Goal: Navigation & Orientation: Understand site structure

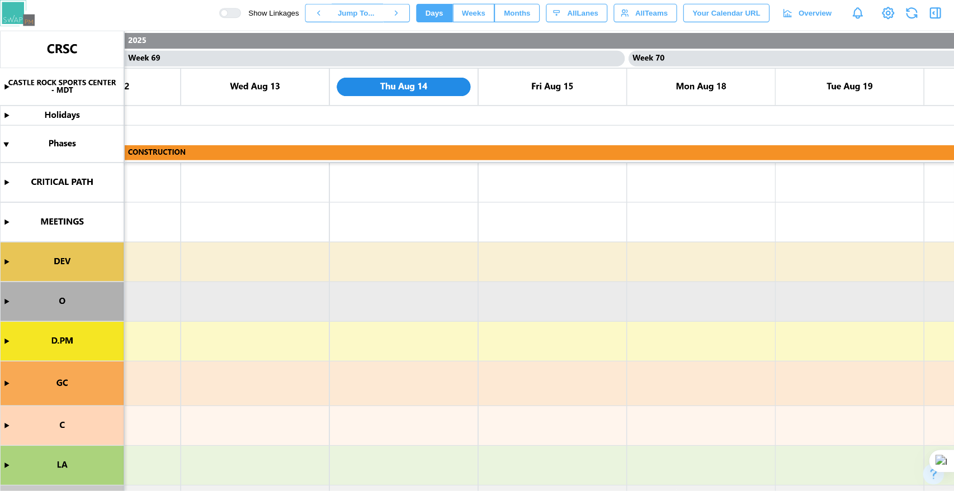
scroll to position [0, 45695]
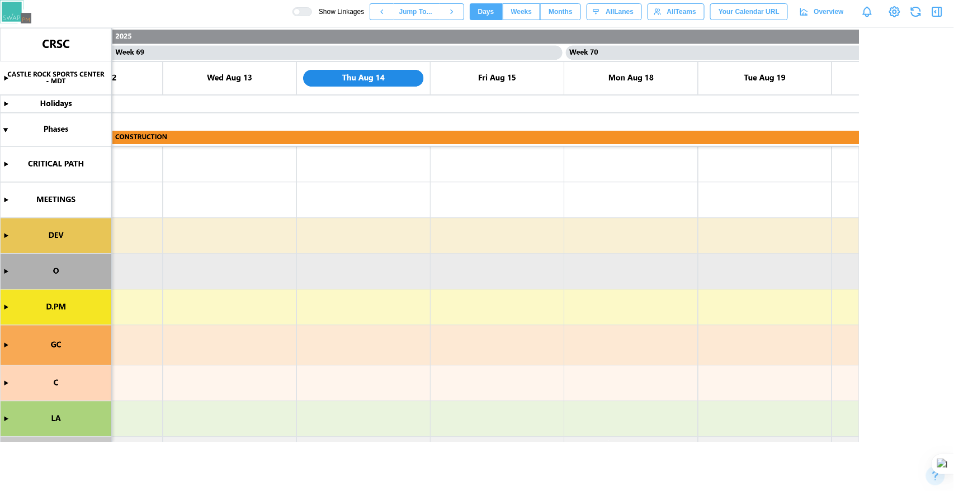
drag, startPoint x: 733, startPoint y: 0, endPoint x: 234, endPoint y: 195, distance: 535.5
click at [234, 195] on canvas at bounding box center [477, 259] width 954 height 463
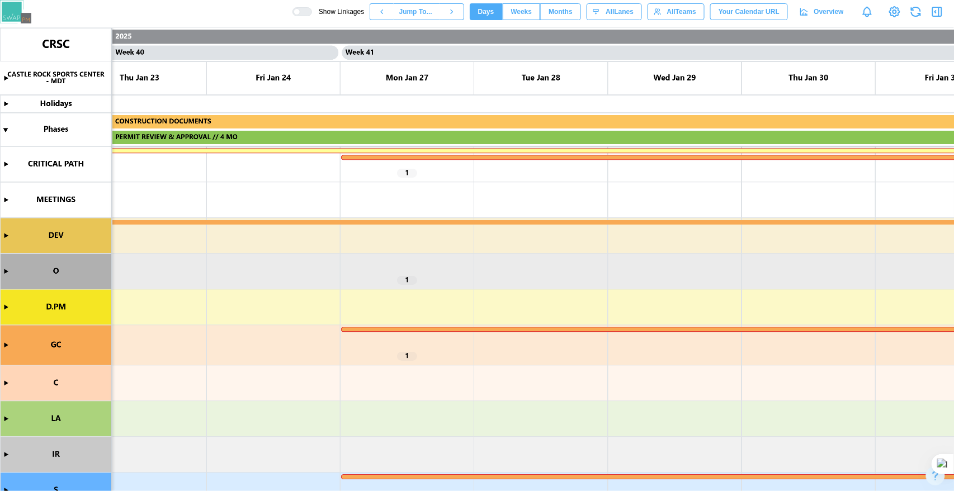
scroll to position [0, 26524]
click at [4, 162] on canvas at bounding box center [477, 259] width 954 height 463
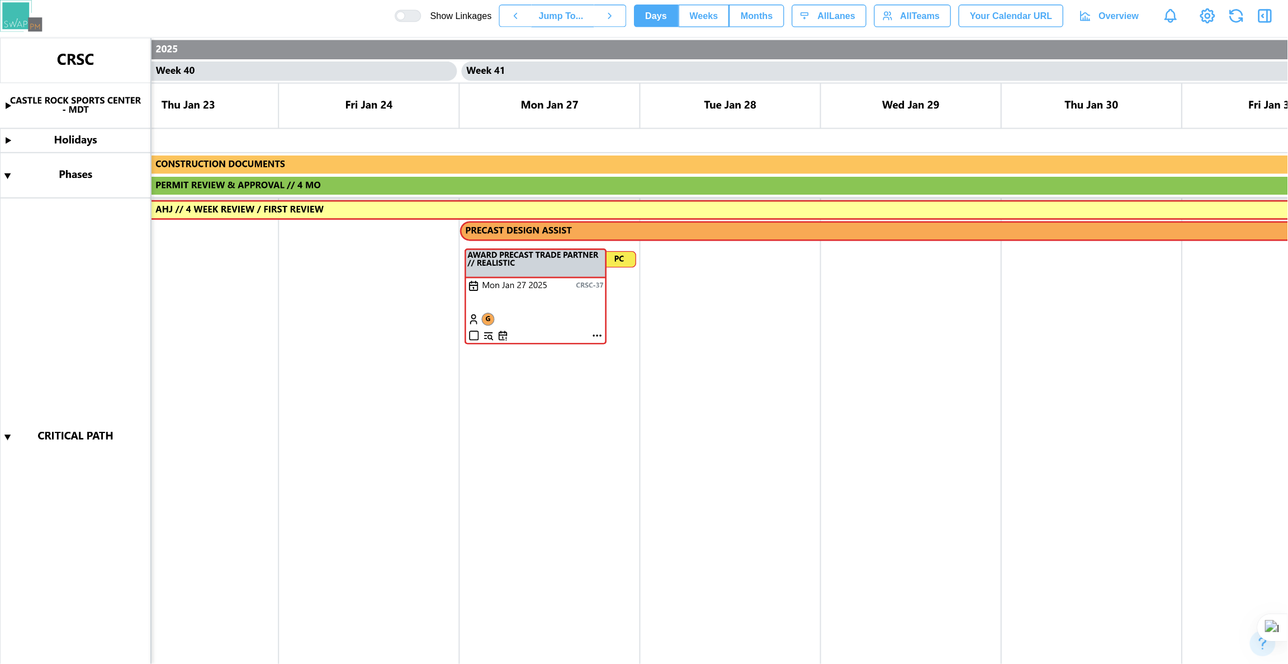
scroll to position [186, 0]
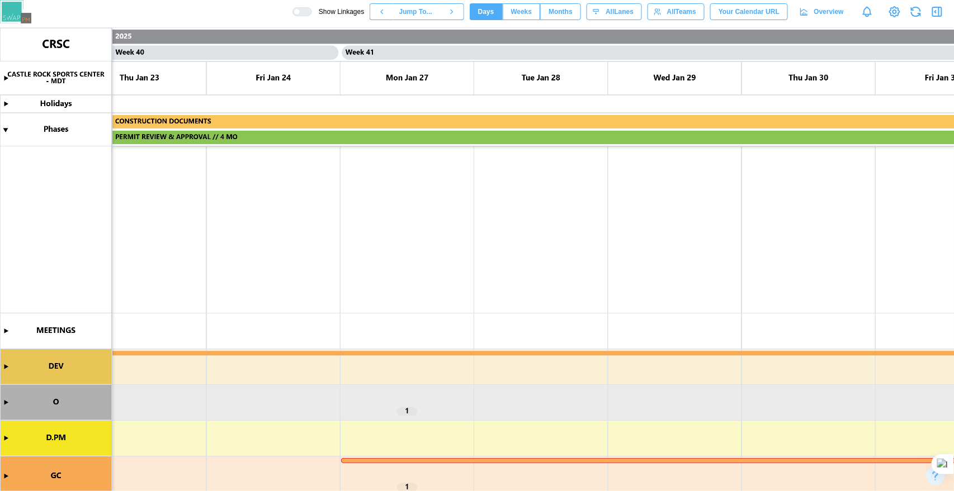
click at [8, 367] on canvas at bounding box center [477, 259] width 954 height 463
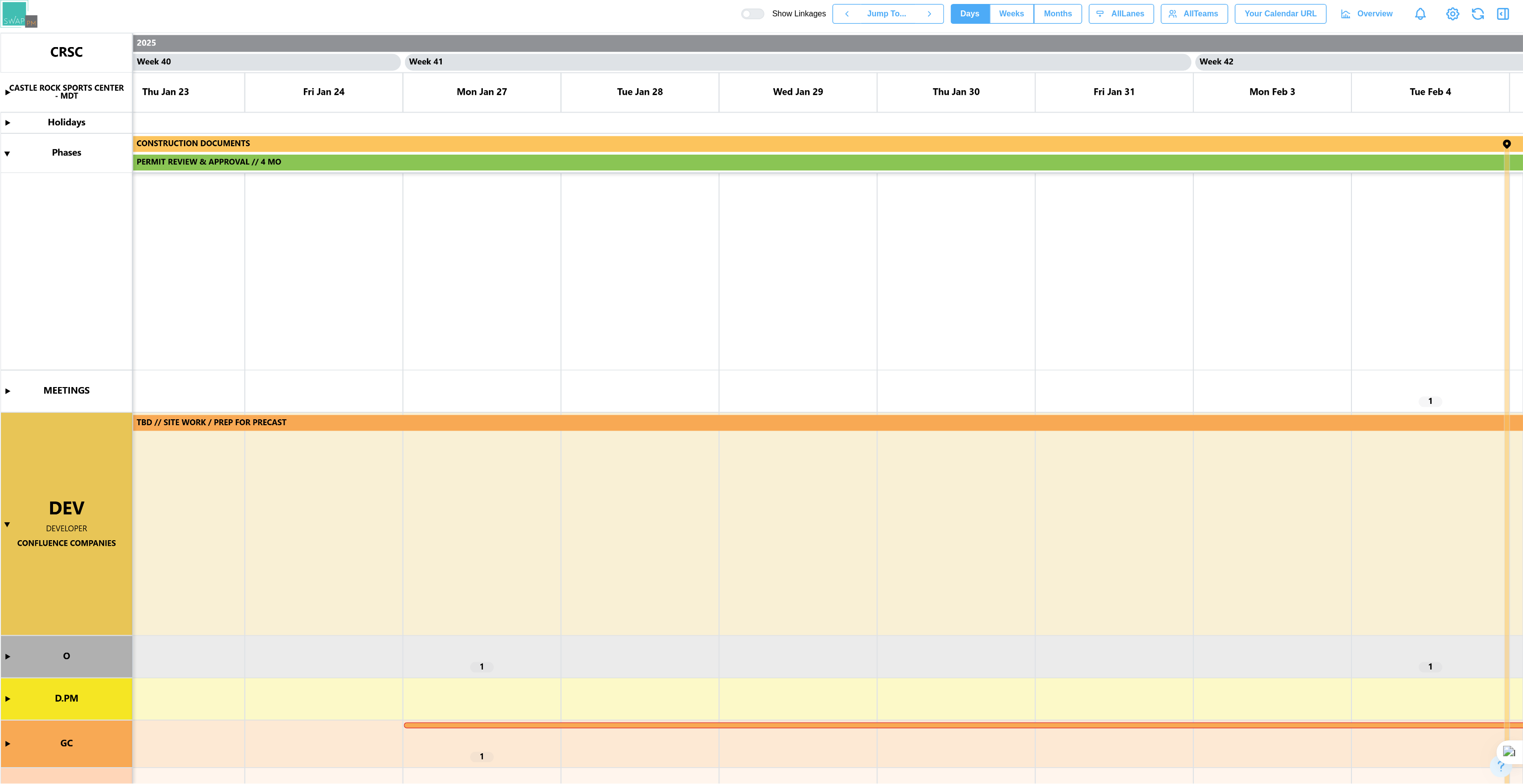
scroll to position [0, 23526]
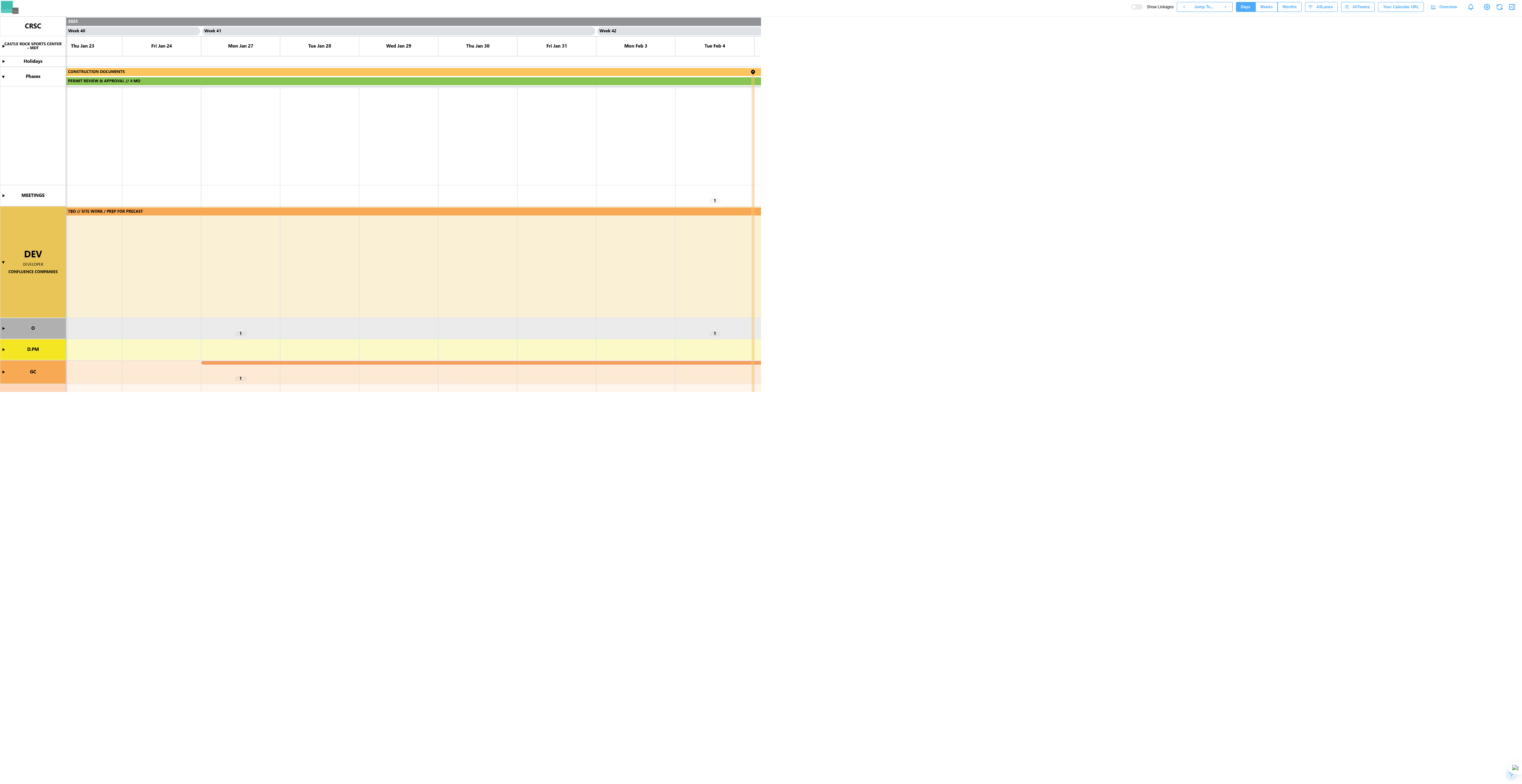
drag, startPoint x: 556, startPoint y: 1, endPoint x: 1496, endPoint y: 1, distance: 940.0
click at [461, 237] on canvas at bounding box center [507, 269] width 1014 height 506
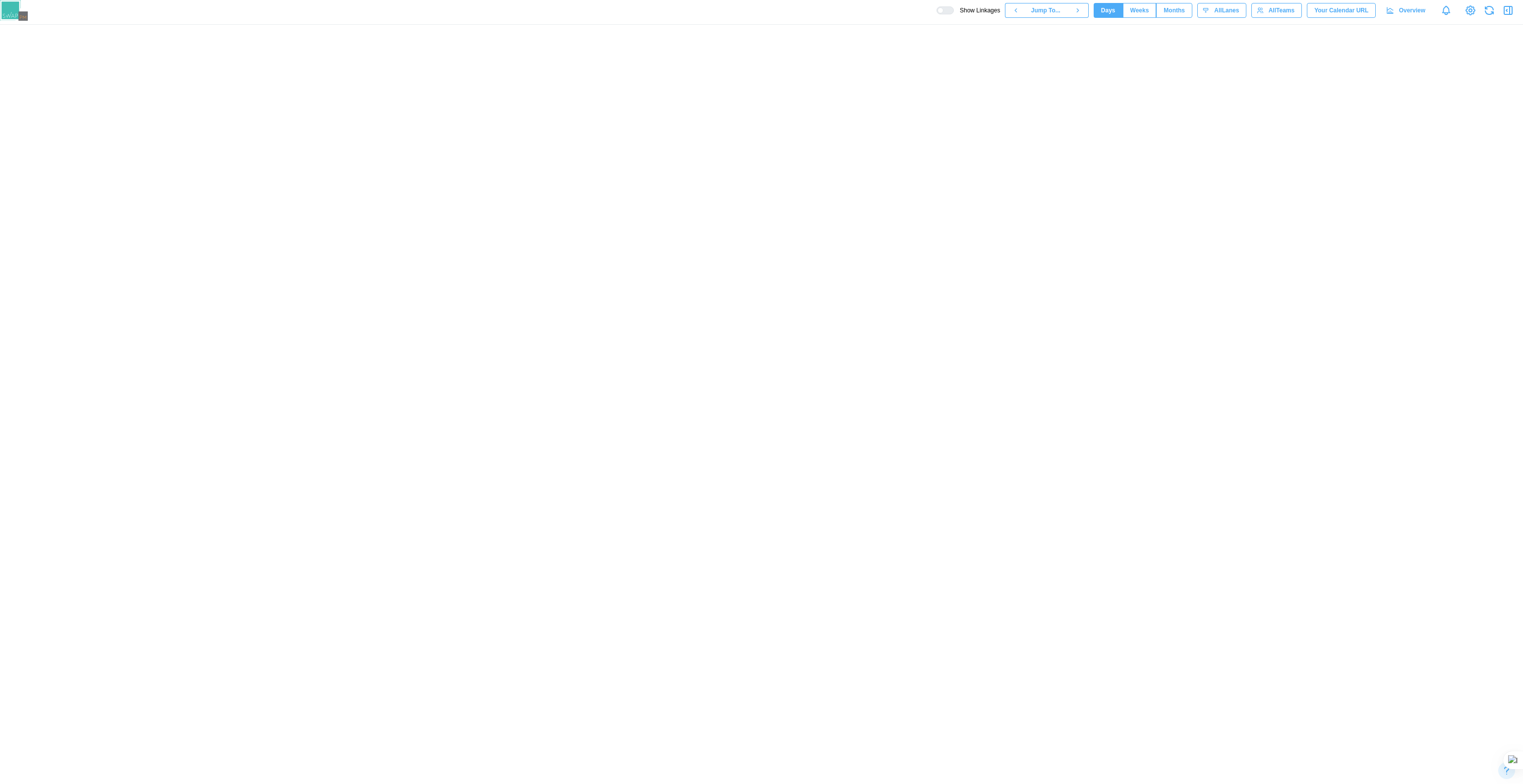
drag, startPoint x: 2246, startPoint y: 2, endPoint x: 958, endPoint y: 281, distance: 1317.9
click at [692, 293] on canvas at bounding box center [761, 404] width 1523 height 759
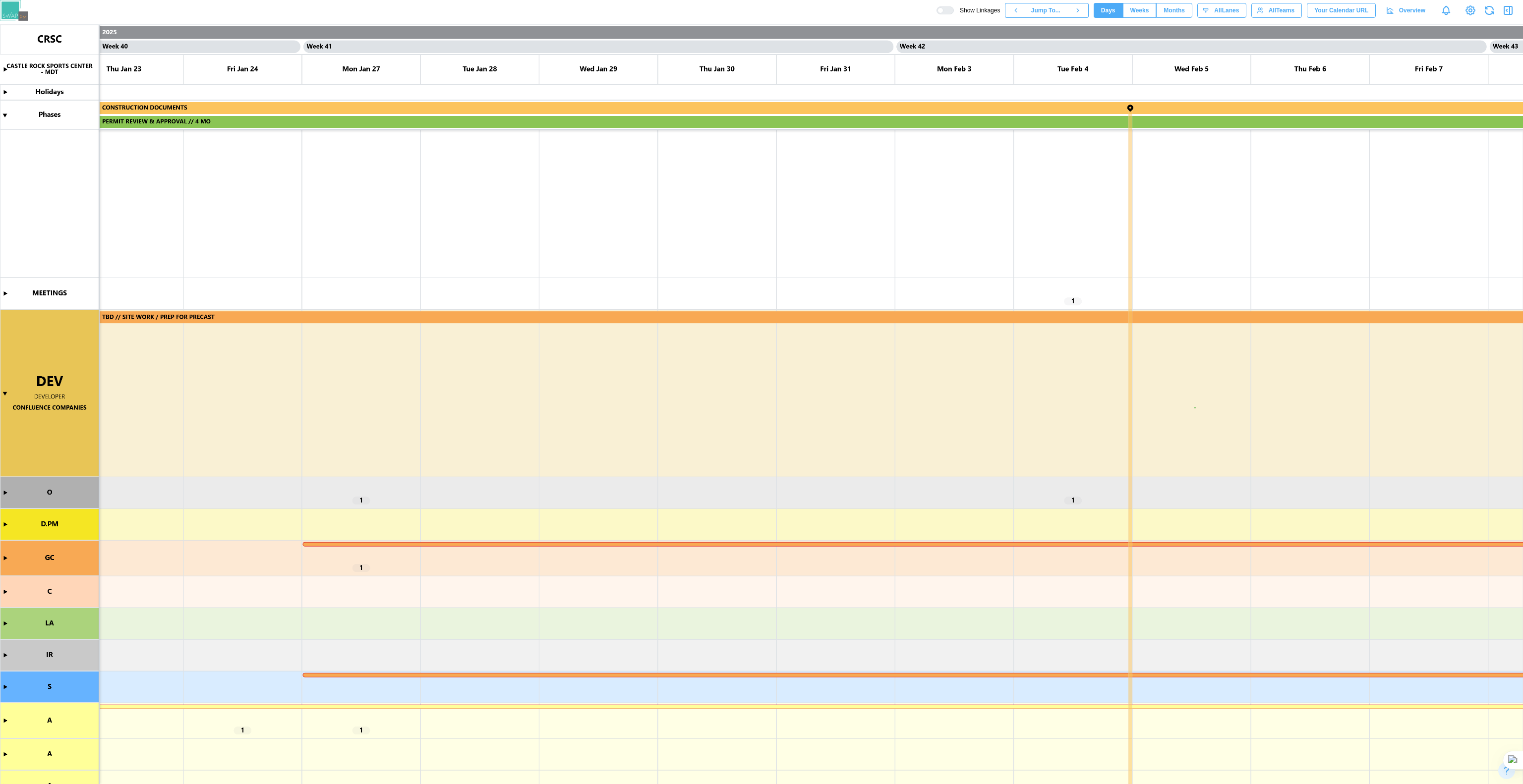
click at [4, 356] on canvas at bounding box center [761, 404] width 1523 height 759
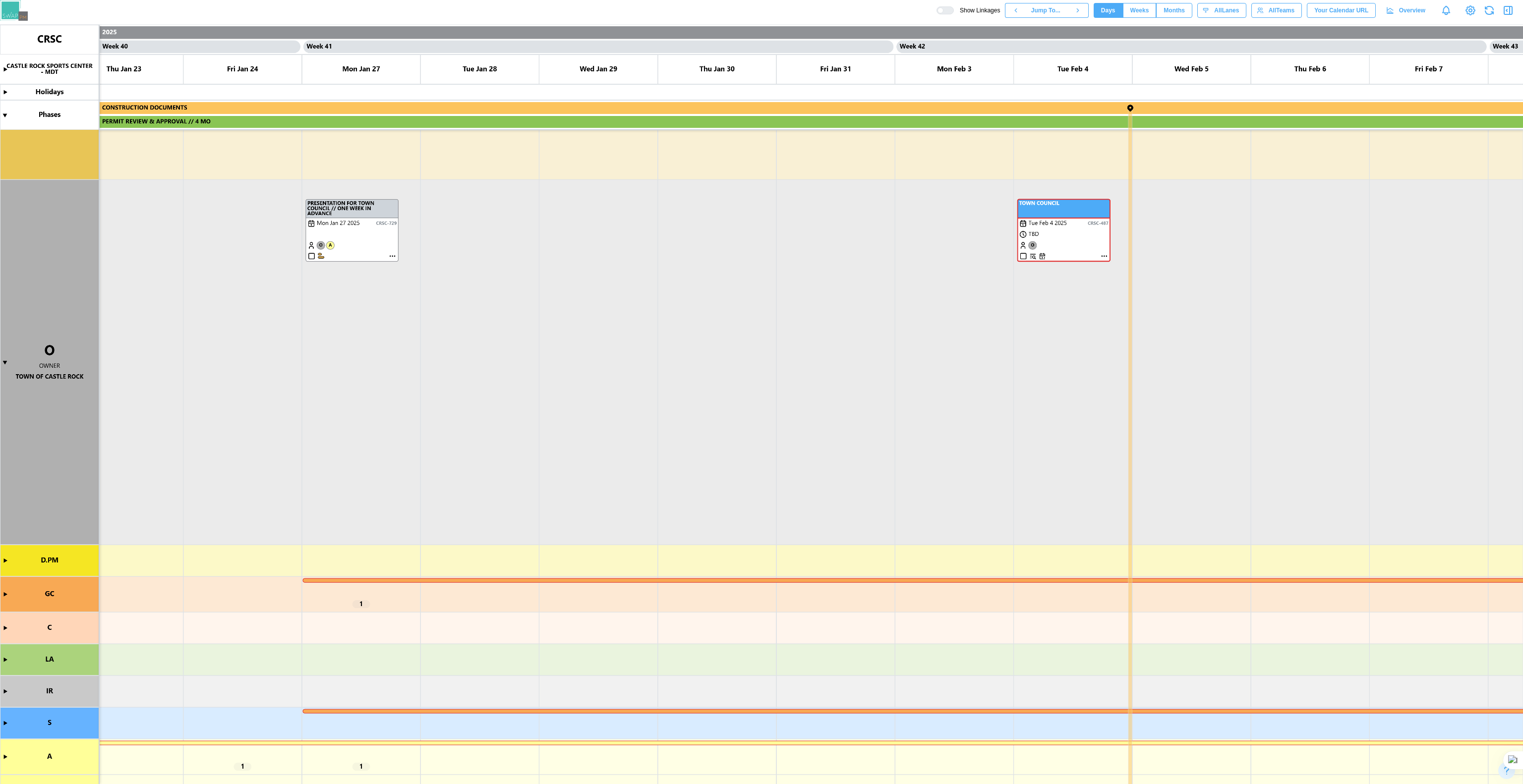
scroll to position [859, 0]
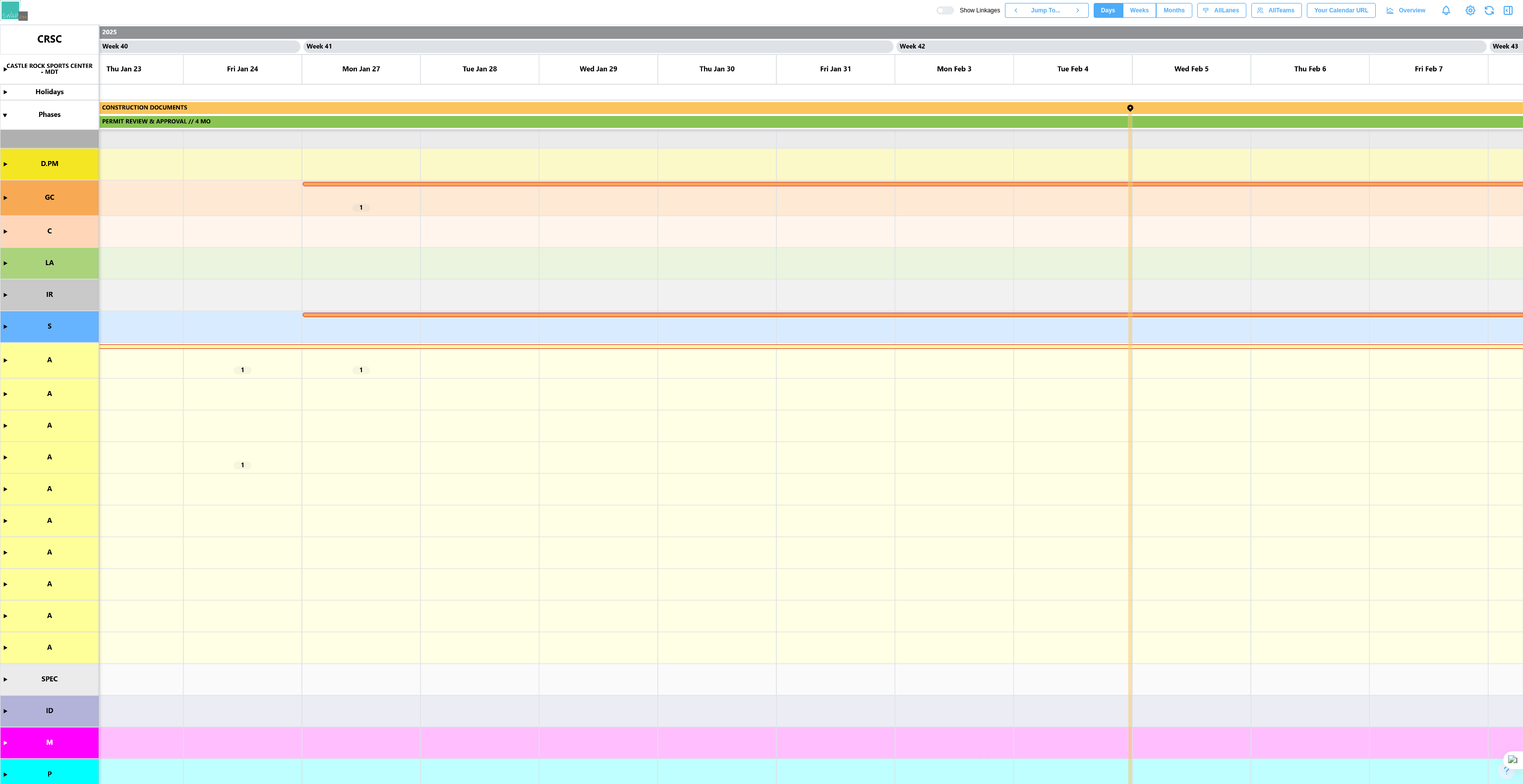
click at [2, 356] on canvas at bounding box center [761, 404] width 1523 height 759
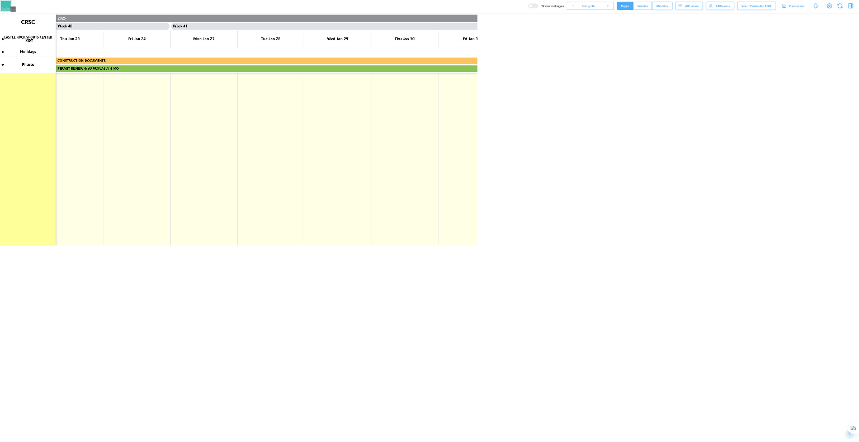
scroll to position [0, 26523]
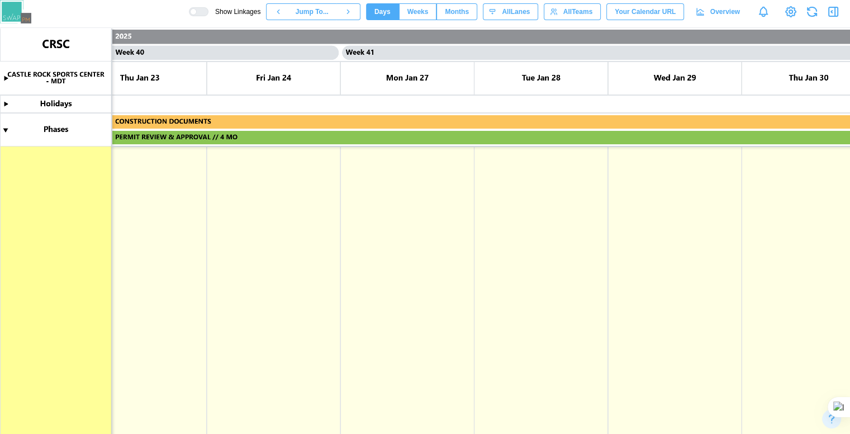
drag, startPoint x: 1717, startPoint y: 0, endPoint x: 565, endPoint y: 218, distance: 1172.6
click at [565, 218] on canvas at bounding box center [477, 259] width 954 height 463
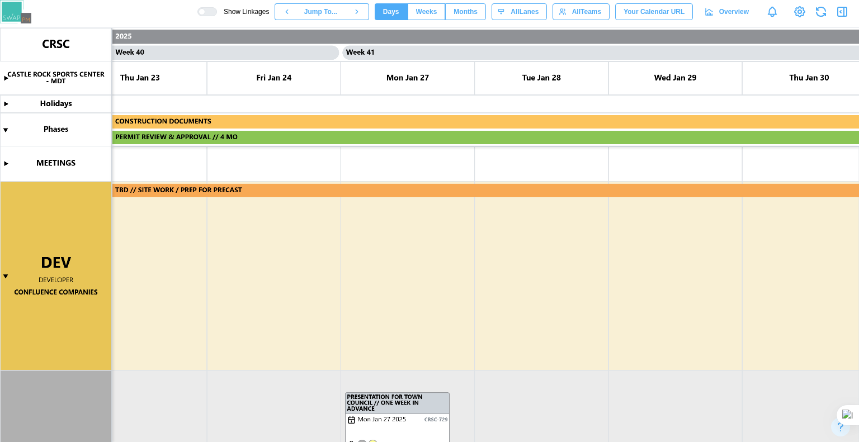
scroll to position [689, 0]
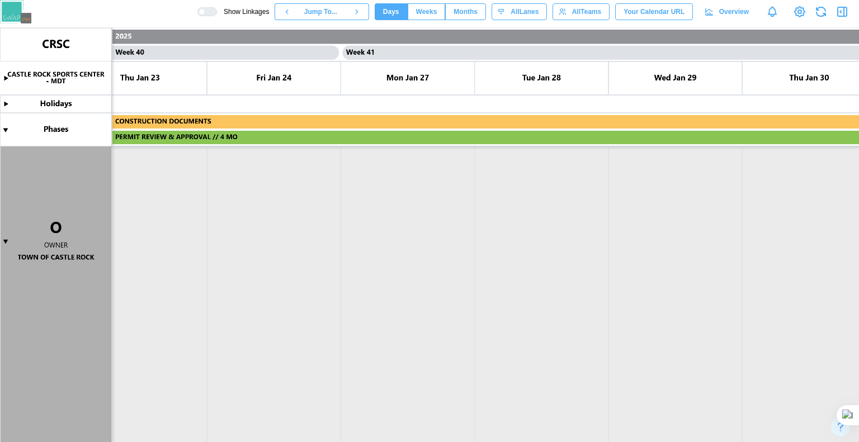
click at [1, 238] on canvas at bounding box center [429, 235] width 859 height 414
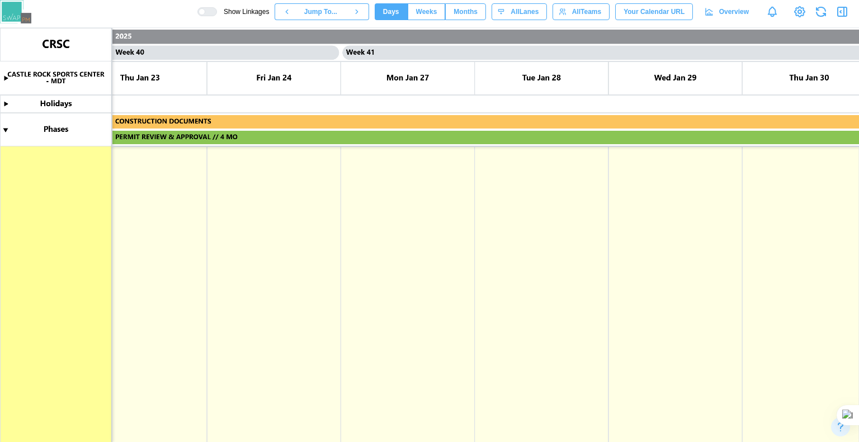
scroll to position [1360, 0]
click at [8, 249] on canvas at bounding box center [429, 235] width 859 height 414
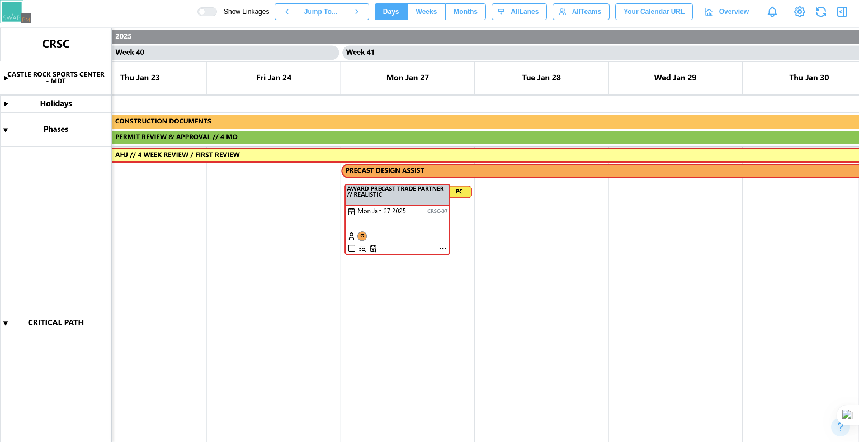
scroll to position [112, 0]
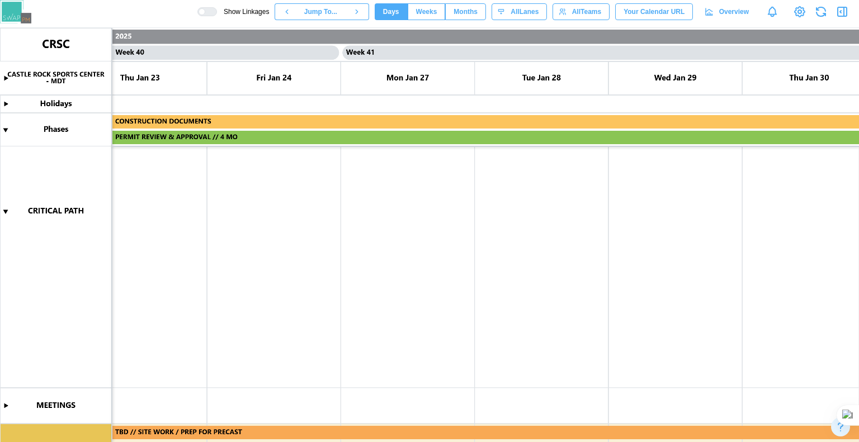
click at [2, 214] on canvas at bounding box center [429, 235] width 859 height 414
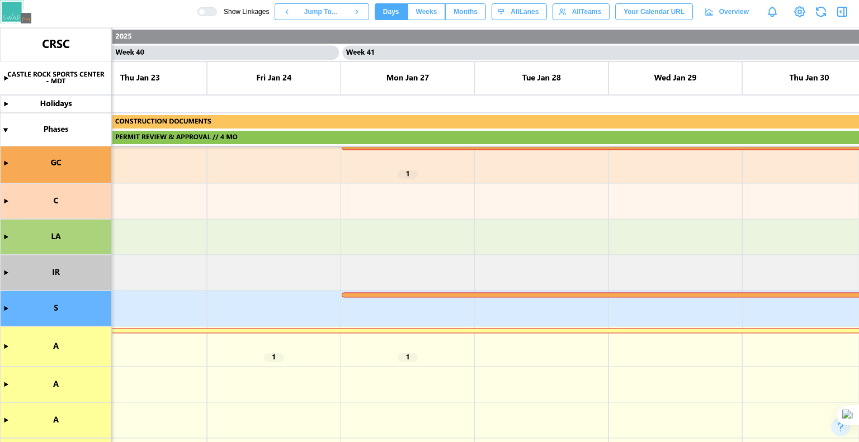
scroll to position [0, 0]
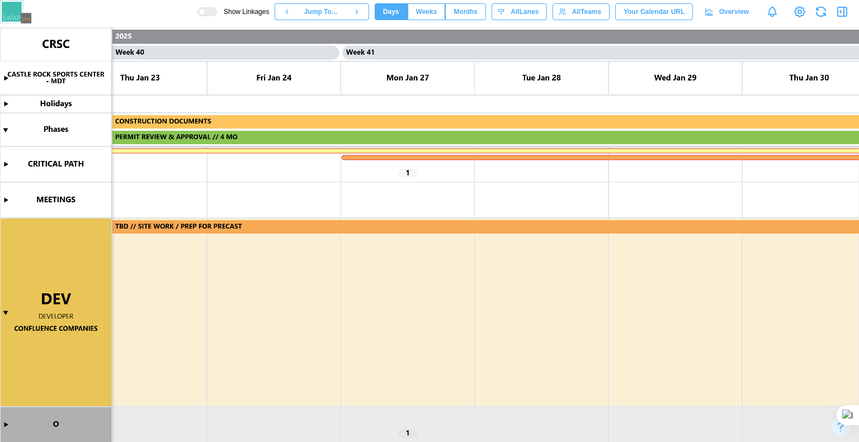
click at [4, 306] on canvas at bounding box center [429, 235] width 859 height 414
click at [5, 312] on canvas at bounding box center [429, 235] width 859 height 414
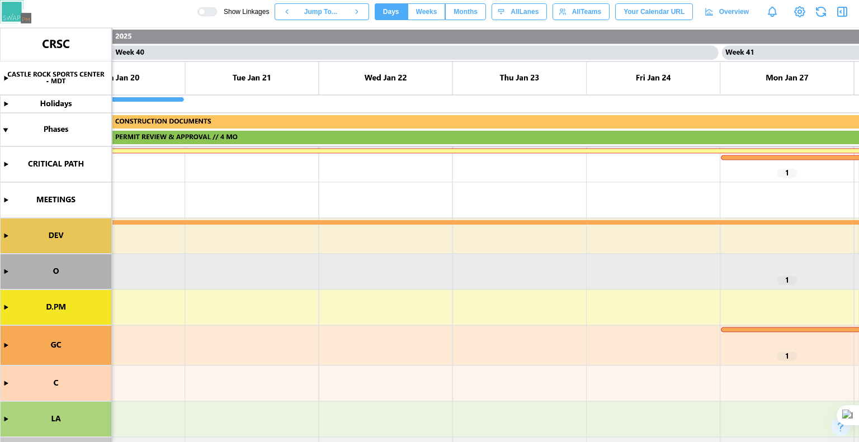
scroll to position [0, 26160]
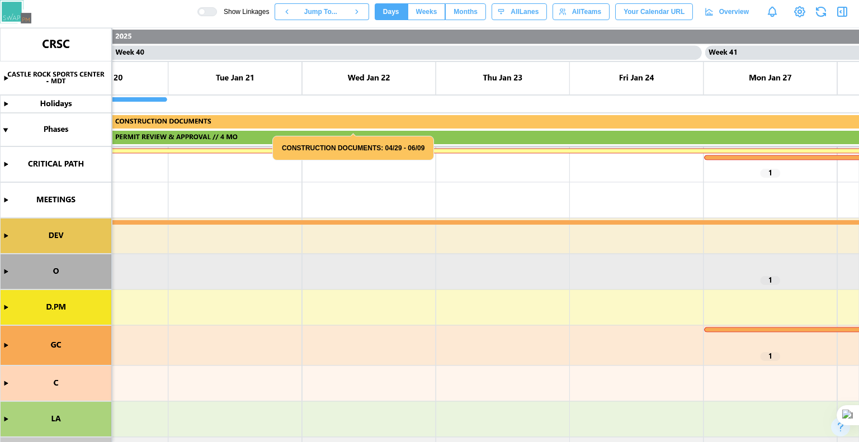
click at [9, 273] on canvas at bounding box center [429, 235] width 859 height 414
